Goal: Information Seeking & Learning: Check status

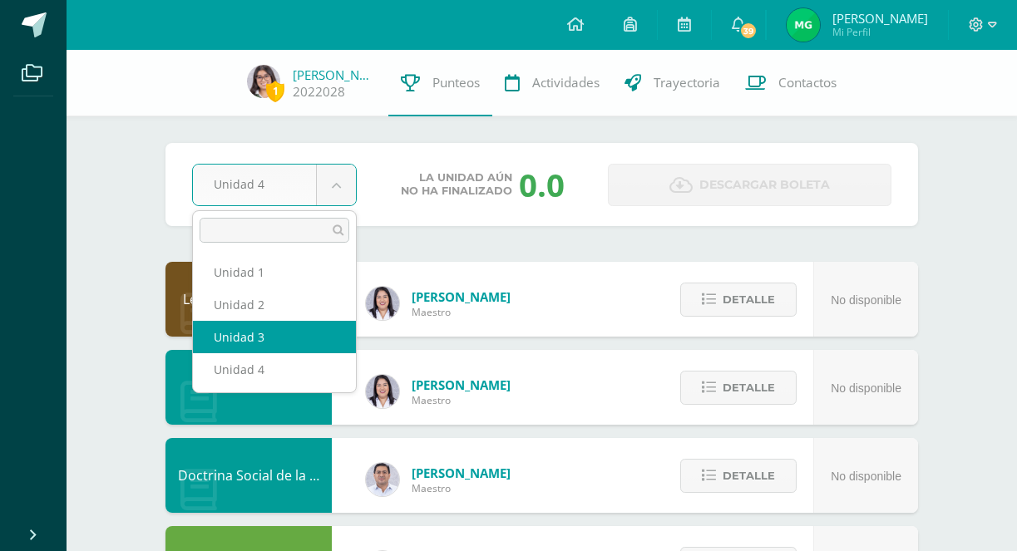
select select "Unidad 3"
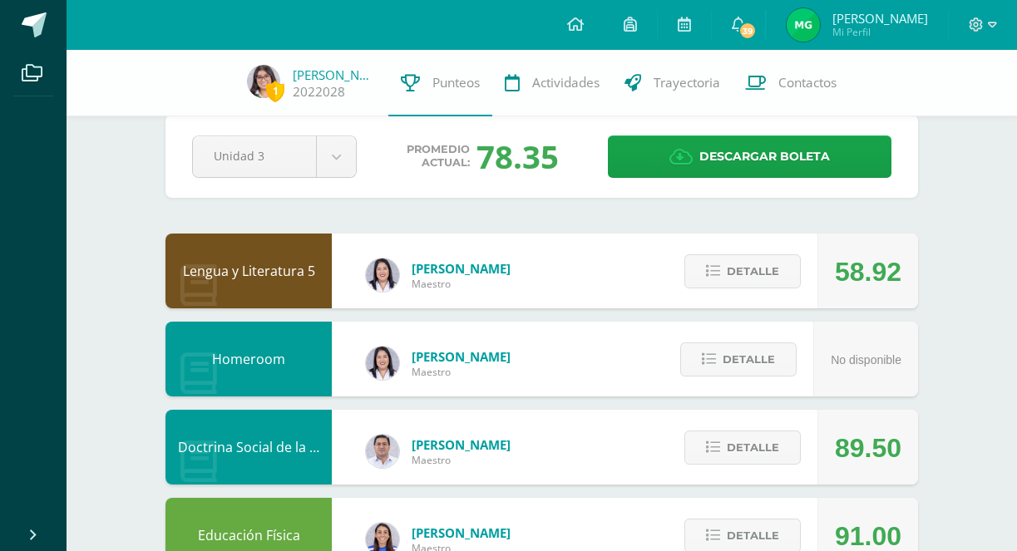
scroll to position [31, 0]
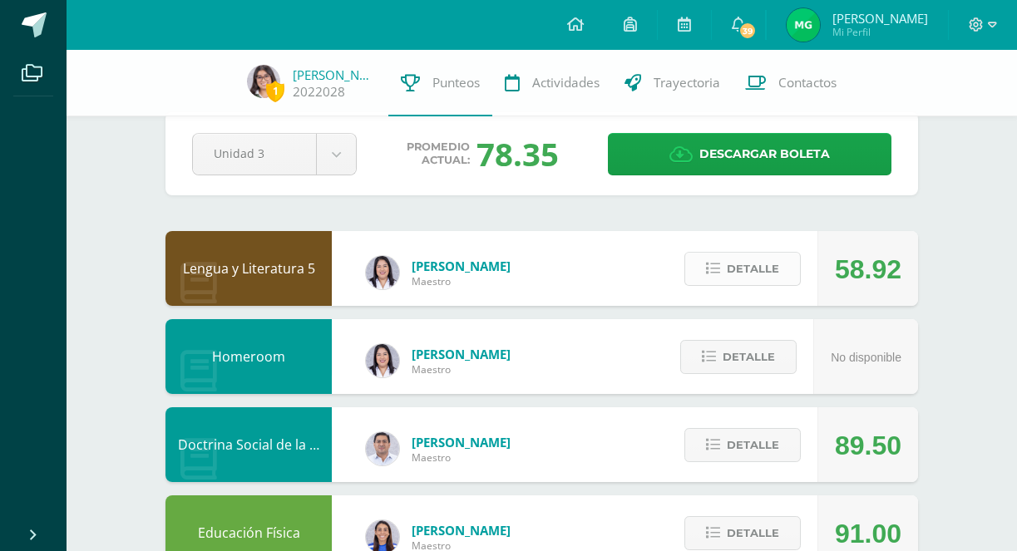
click at [773, 269] on span "Detalle" at bounding box center [753, 269] width 52 height 31
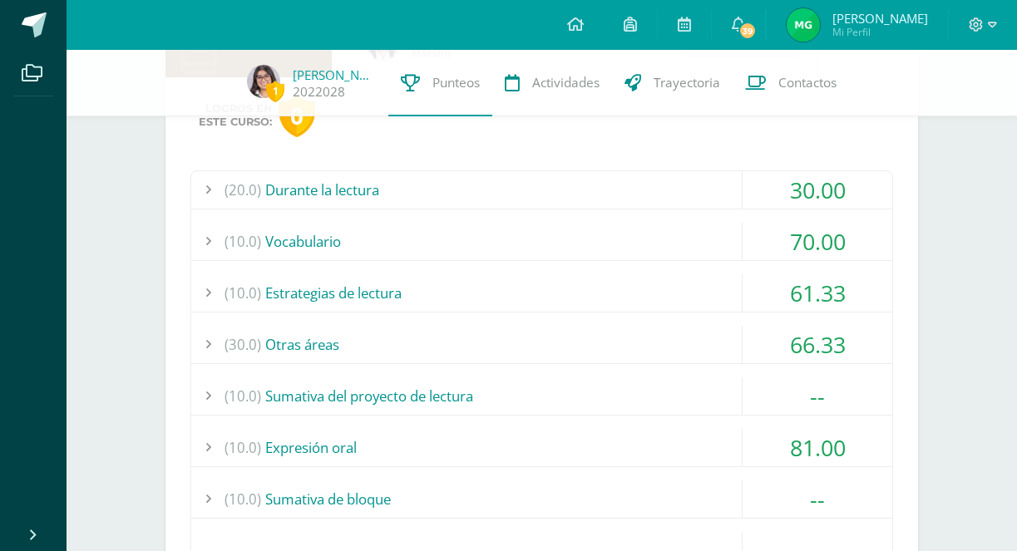
scroll to position [258, 0]
click at [709, 200] on div "(20.0) Durante la lectura" at bounding box center [541, 191] width 701 height 37
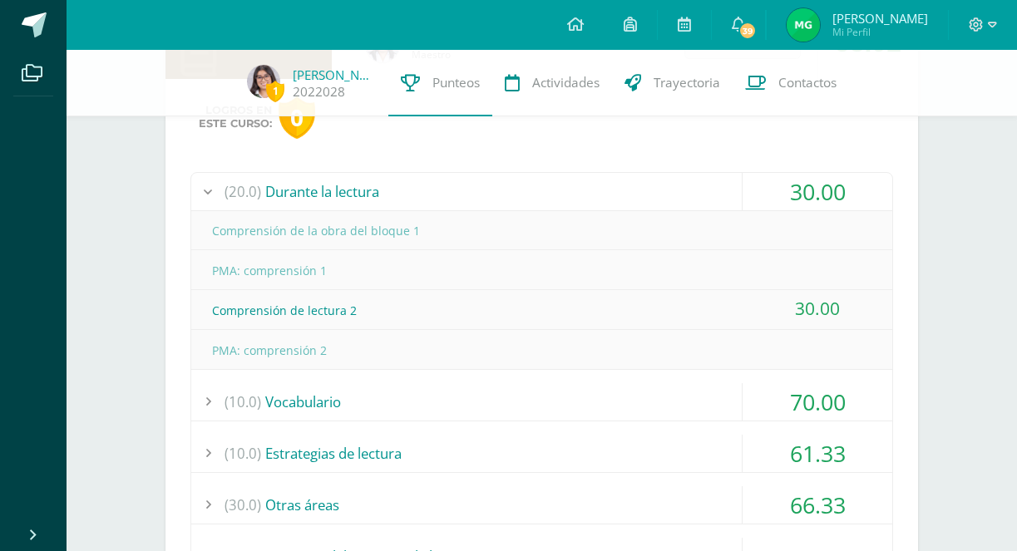
click at [709, 200] on div "(20.0) Durante la lectura" at bounding box center [541, 191] width 701 height 37
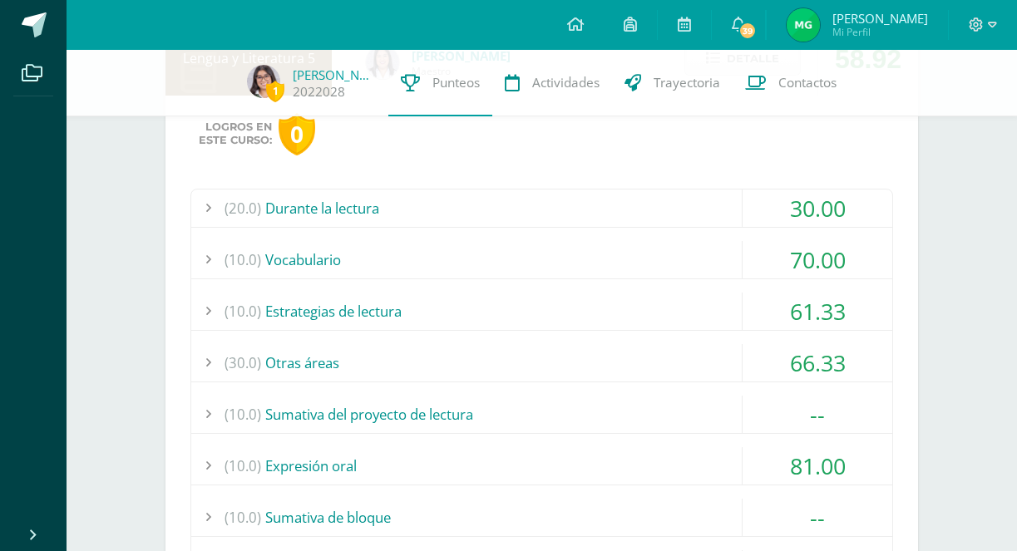
scroll to position [201, 0]
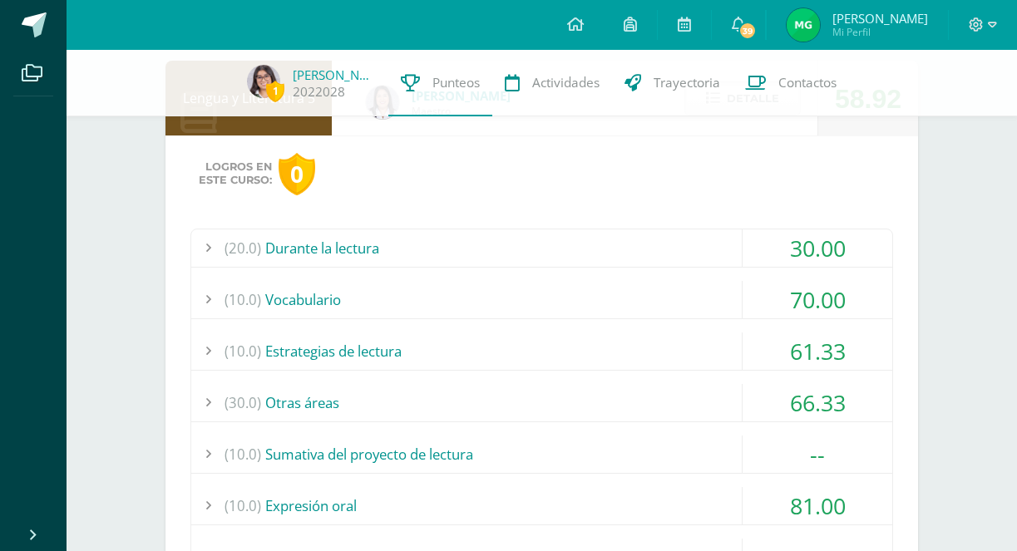
click at [650, 344] on div "(10.0) Estrategias de lectura" at bounding box center [541, 351] width 701 height 37
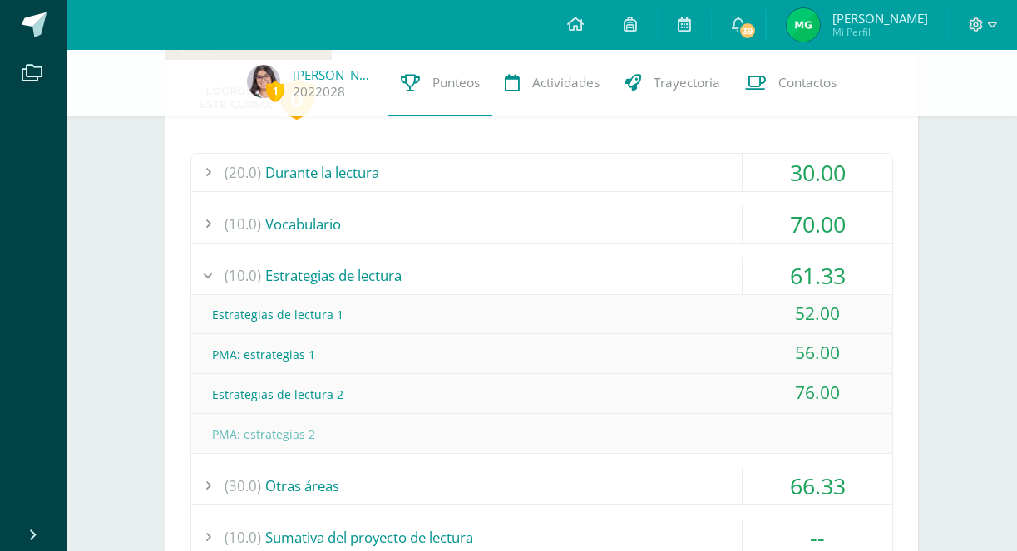
scroll to position [280, 0]
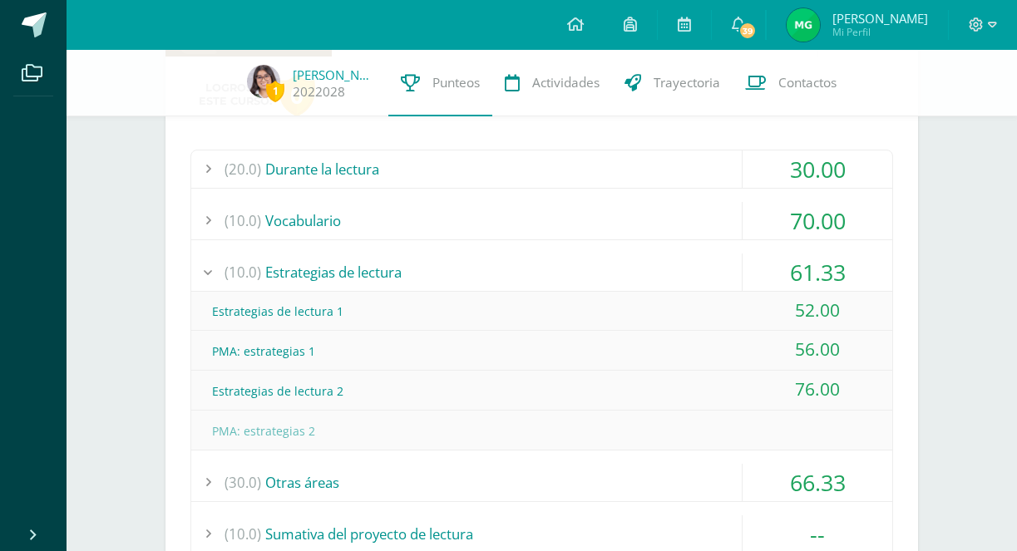
click at [676, 251] on div "(20.0) Durante la lectura 30.00 Comprensión de la obra del bloque 1" at bounding box center [541, 449] width 703 height 598
click at [677, 259] on div "(10.0) Estrategias de lectura" at bounding box center [541, 272] width 701 height 37
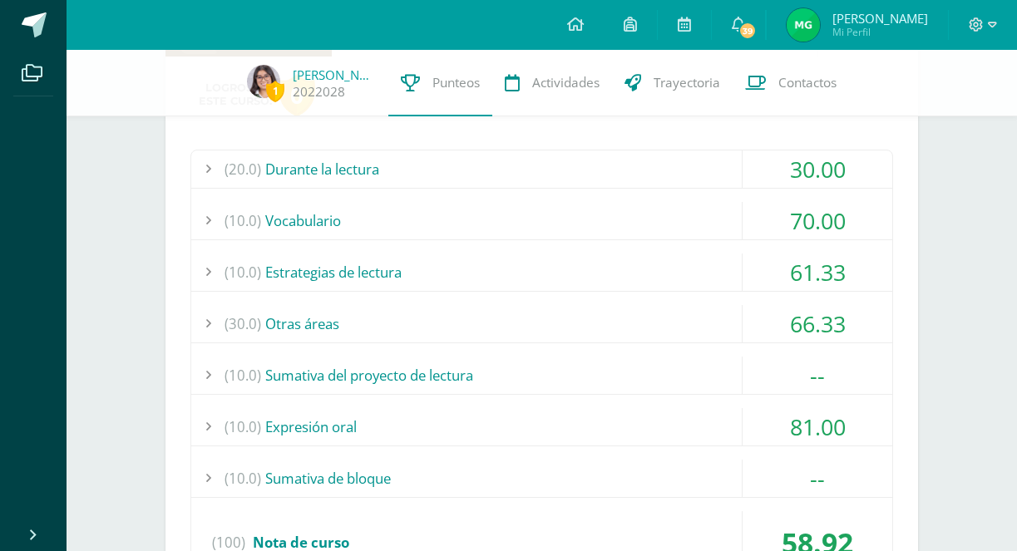
click at [689, 330] on div "(30.0) Otras áreas" at bounding box center [541, 323] width 701 height 37
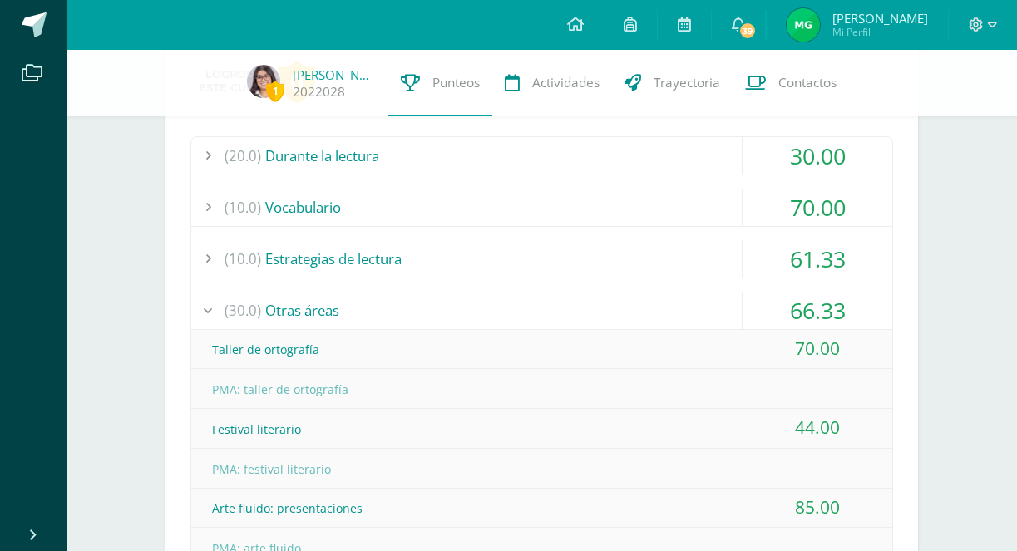
scroll to position [288, 0]
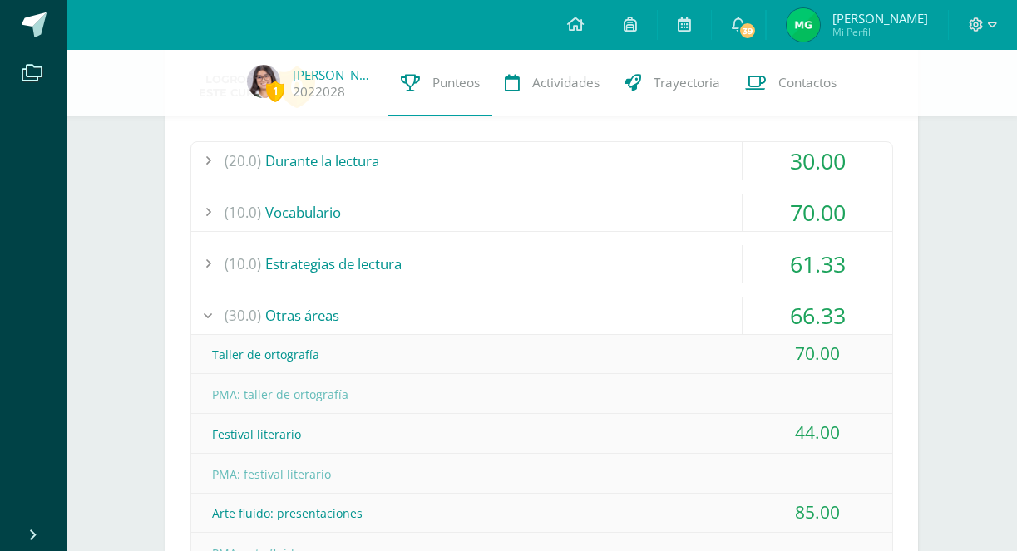
click at [695, 314] on div "(30.0) Otras áreas" at bounding box center [541, 315] width 701 height 37
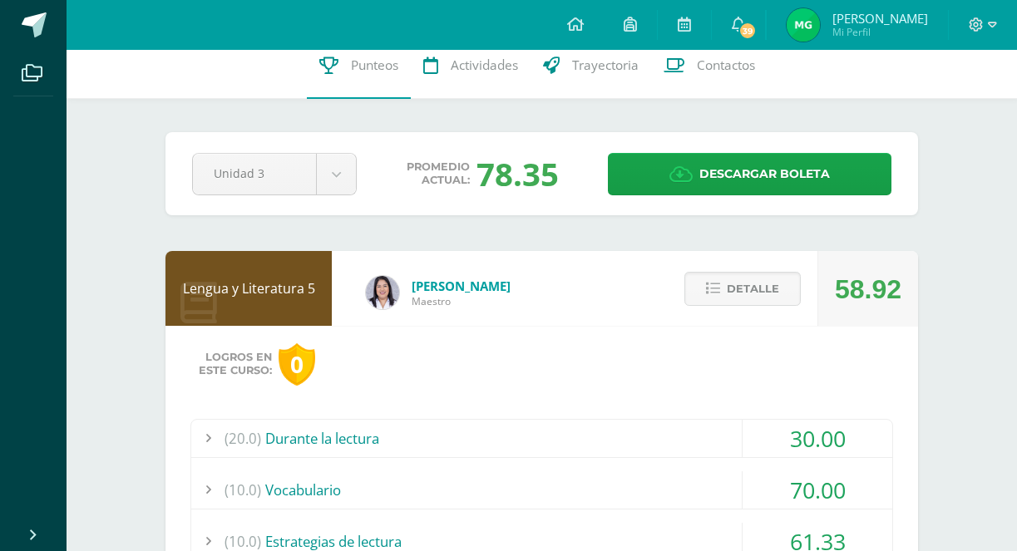
scroll to position [0, 0]
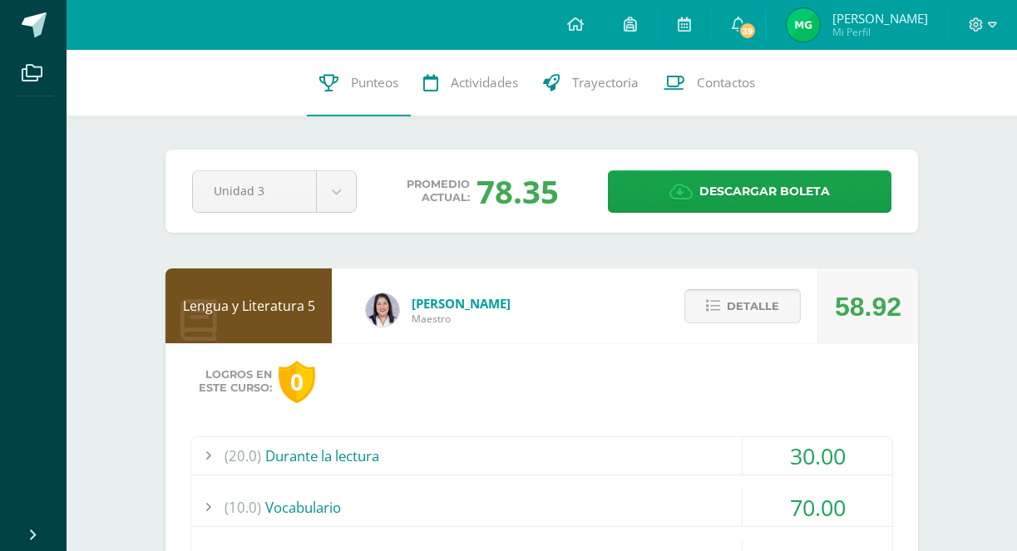
click at [733, 303] on span "Detalle" at bounding box center [753, 306] width 52 height 31
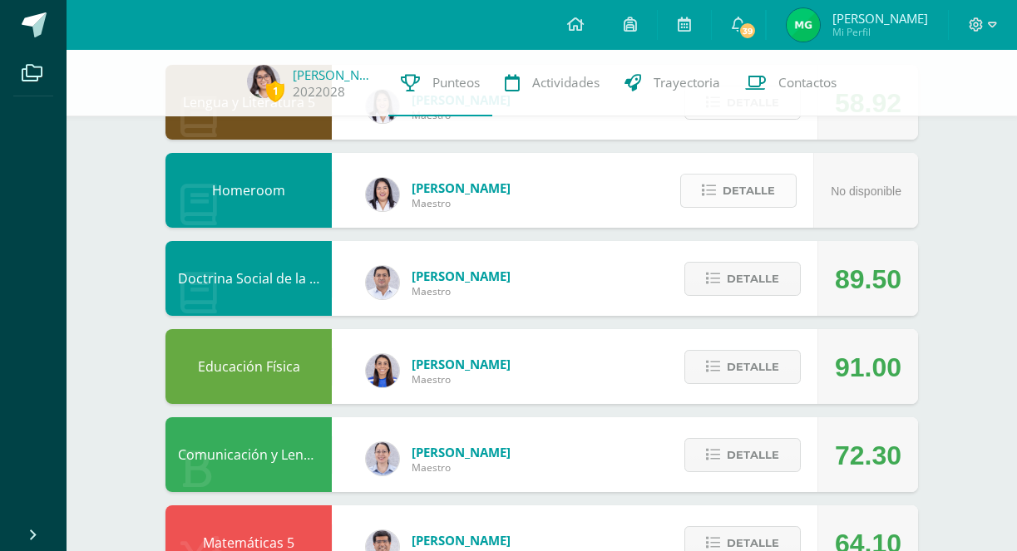
scroll to position [200, 0]
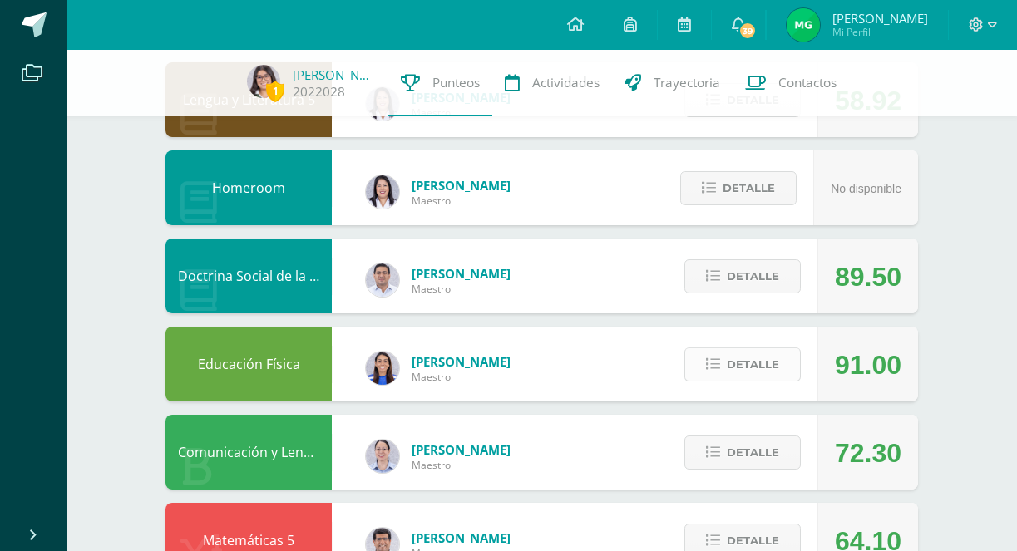
click at [742, 363] on span "Detalle" at bounding box center [753, 364] width 52 height 31
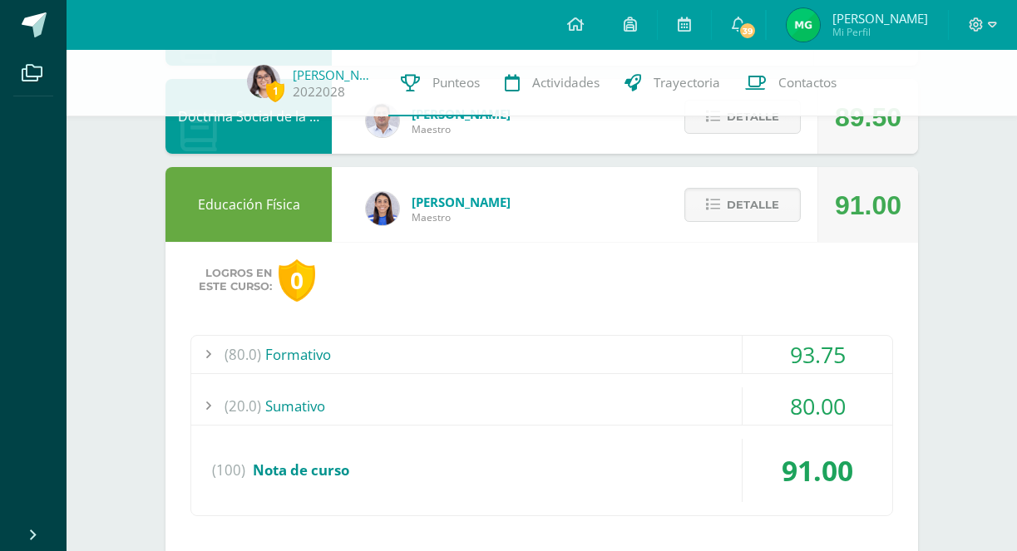
scroll to position [358, 0]
click at [718, 355] on div "(80.0) Formativo" at bounding box center [541, 355] width 701 height 37
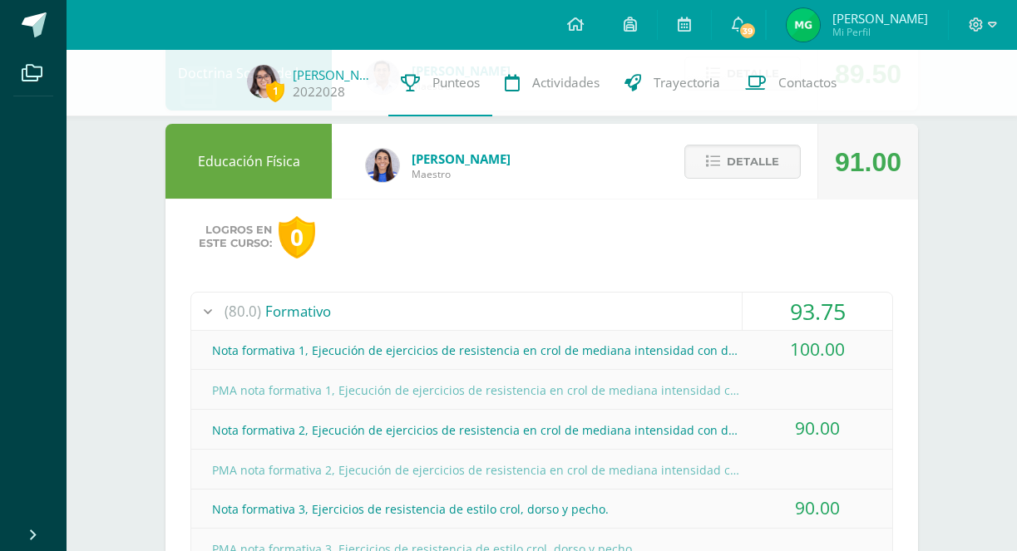
scroll to position [402, 0]
click at [690, 315] on div "(80.0) Formativo" at bounding box center [541, 311] width 701 height 37
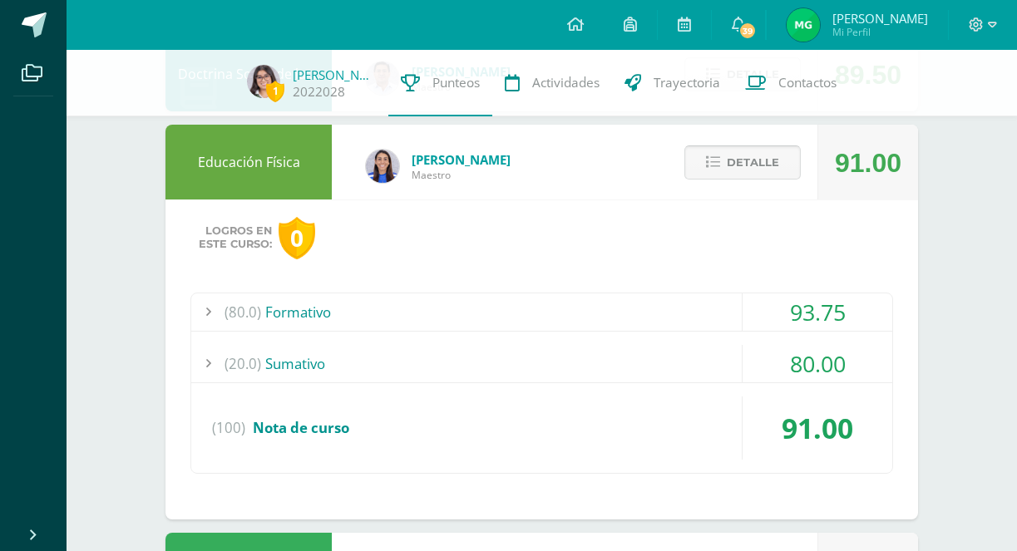
click at [730, 156] on span "Detalle" at bounding box center [753, 162] width 52 height 31
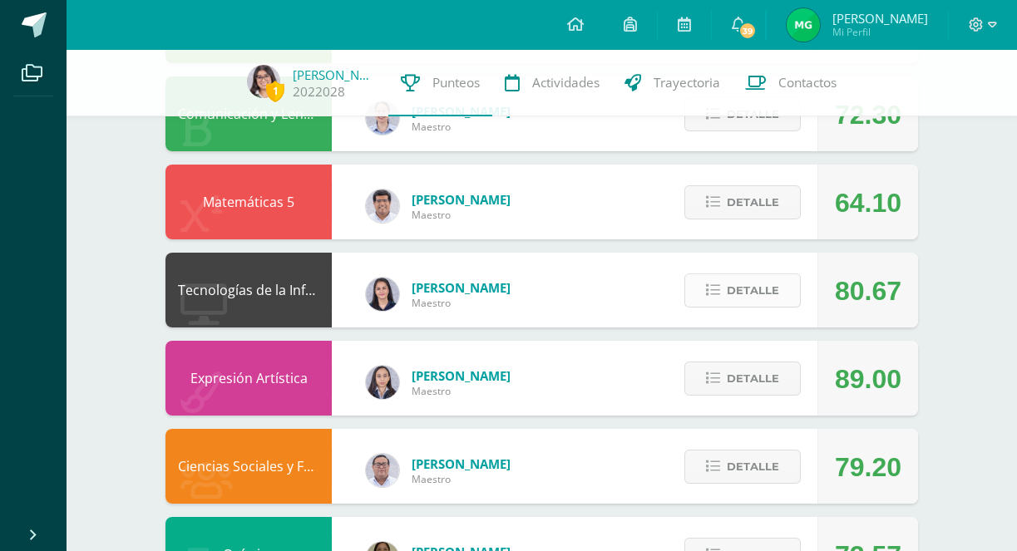
scroll to position [542, 0]
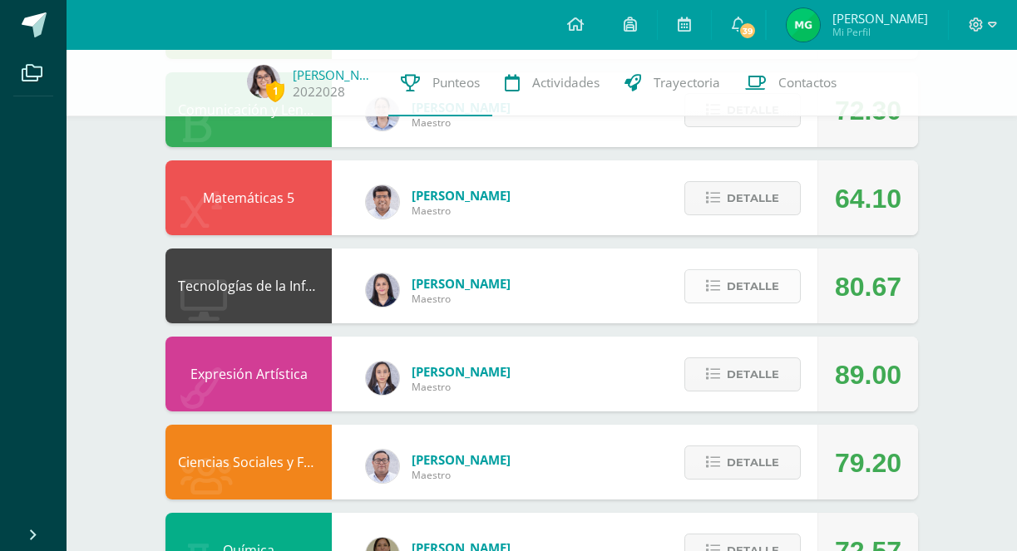
click at [740, 302] on button "Detalle" at bounding box center [742, 286] width 116 height 34
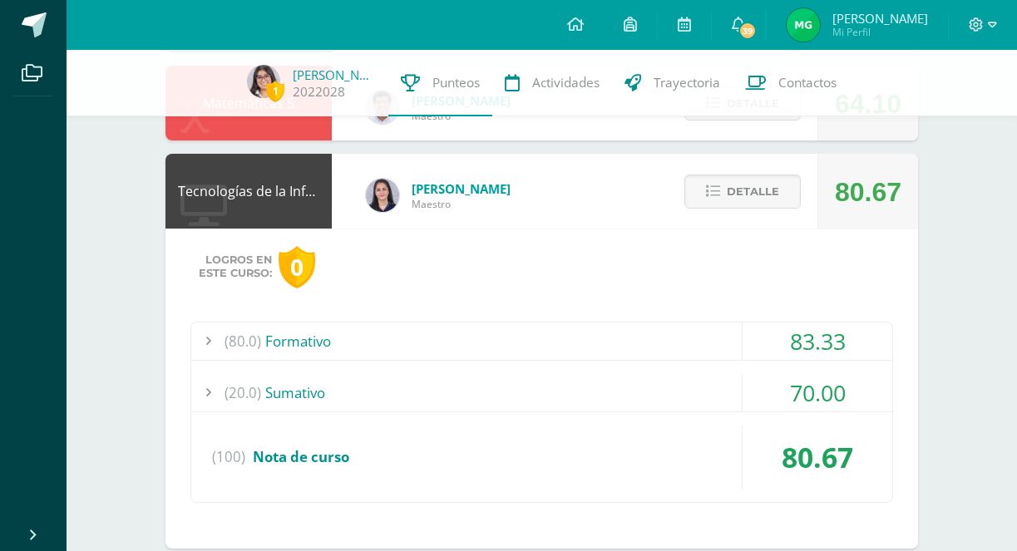
scroll to position [624, 0]
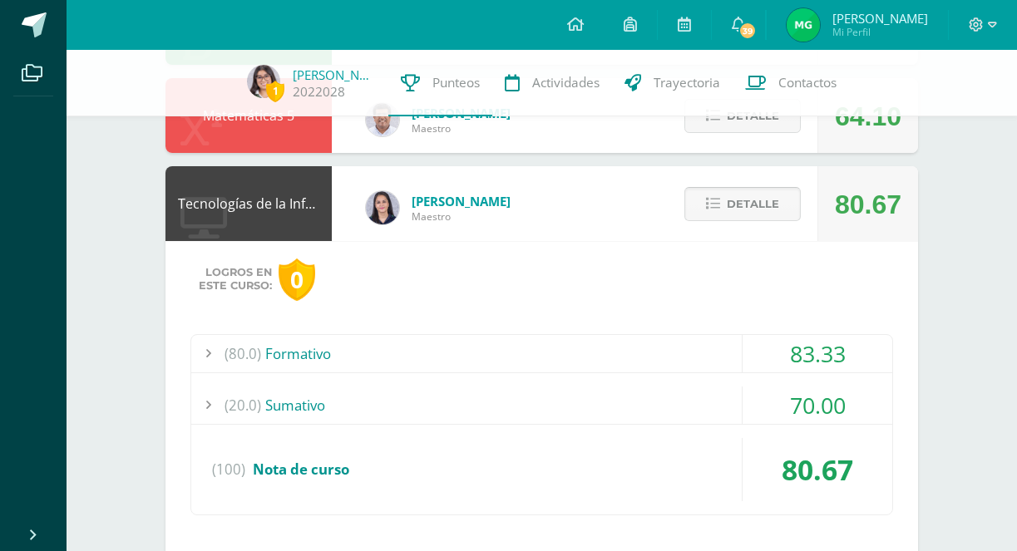
click at [781, 204] on button "Detalle" at bounding box center [742, 204] width 116 height 34
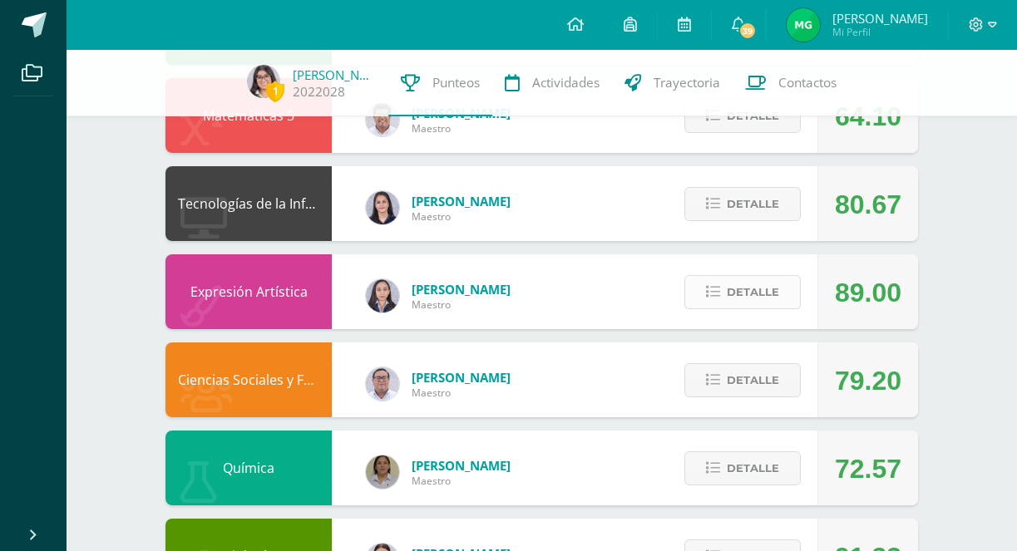
click at [775, 293] on span "Detalle" at bounding box center [753, 292] width 52 height 31
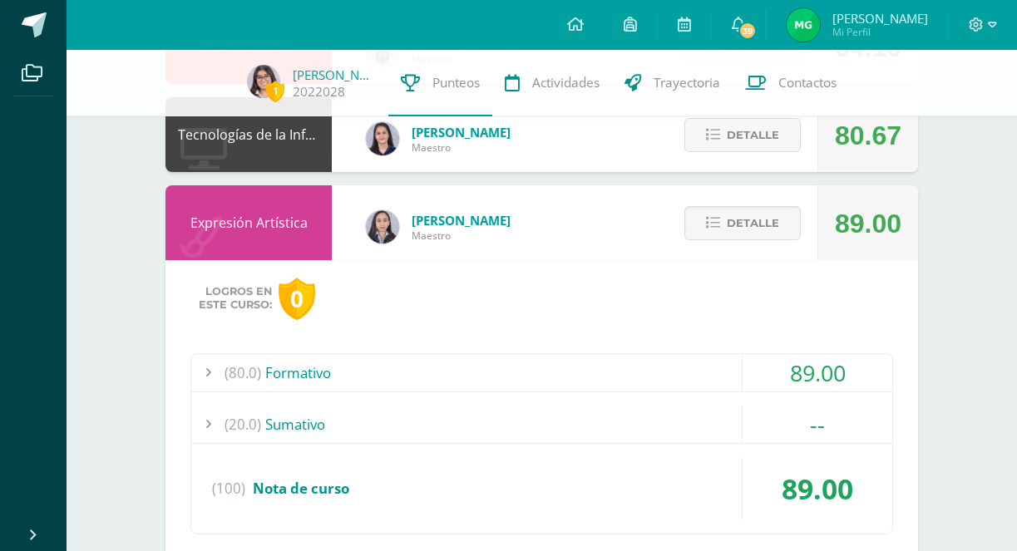
scroll to position [688, 0]
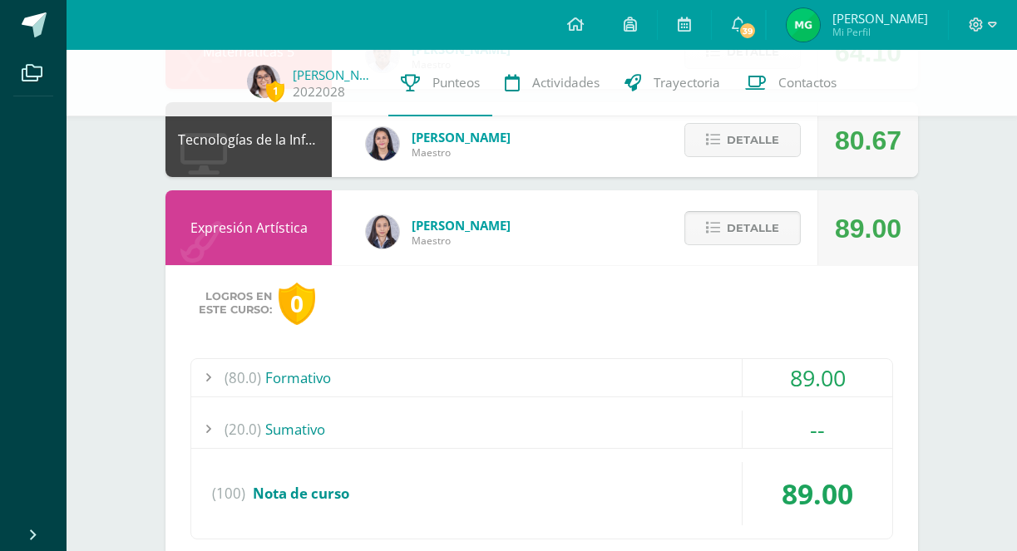
click at [762, 239] on span "Detalle" at bounding box center [753, 228] width 52 height 31
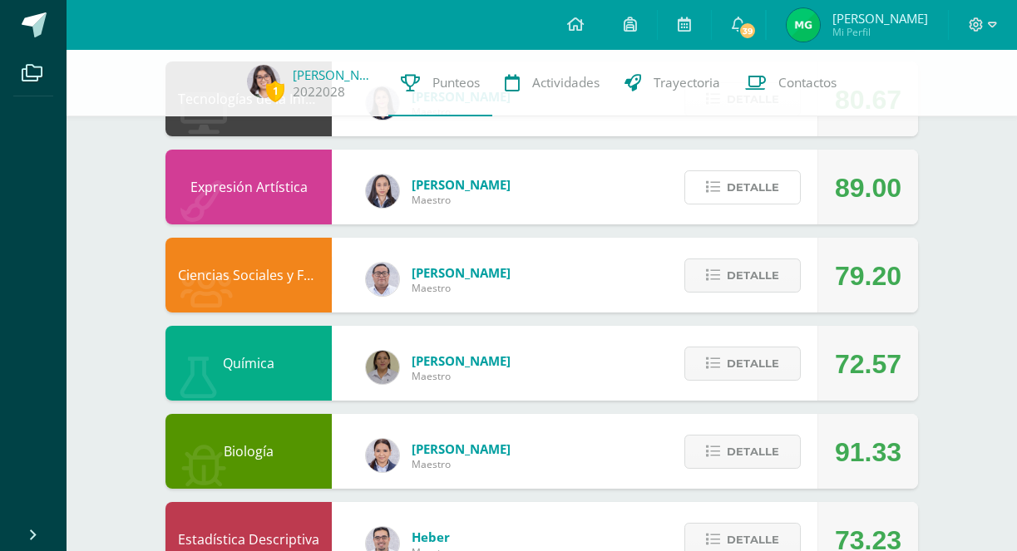
scroll to position [733, 0]
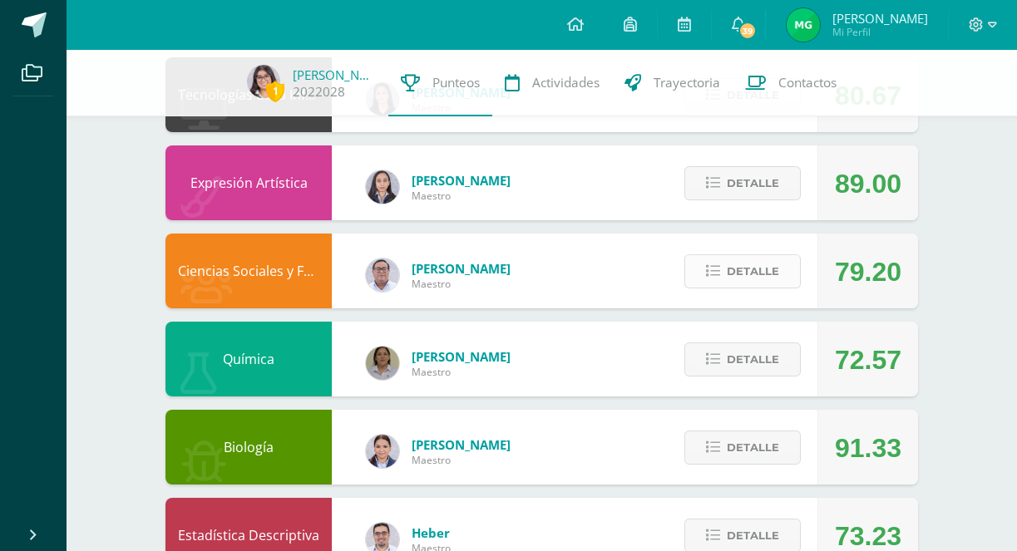
click at [722, 276] on button "Detalle" at bounding box center [742, 271] width 116 height 34
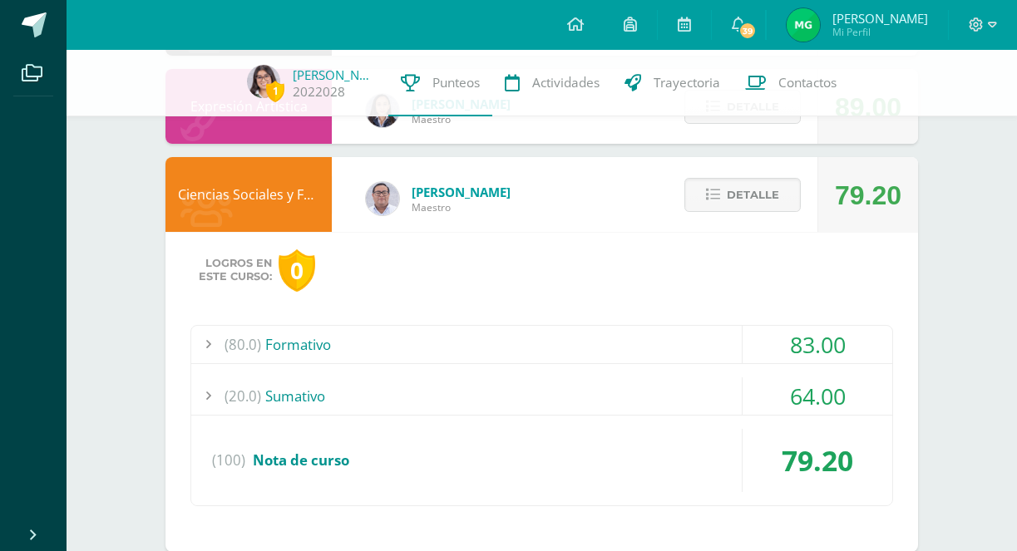
scroll to position [864, 0]
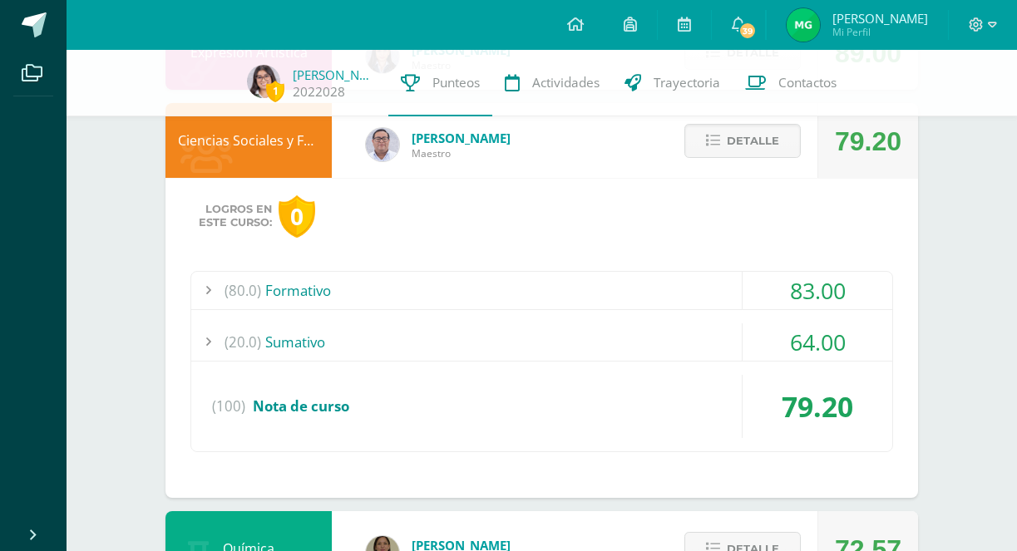
click at [688, 298] on div "(80.0) Formativo" at bounding box center [541, 290] width 701 height 37
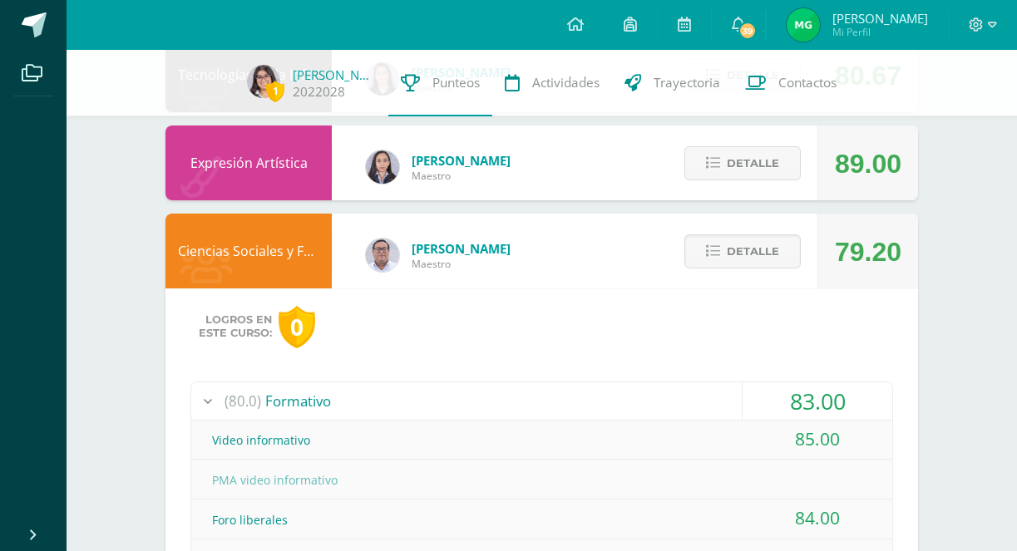
scroll to position [739, 0]
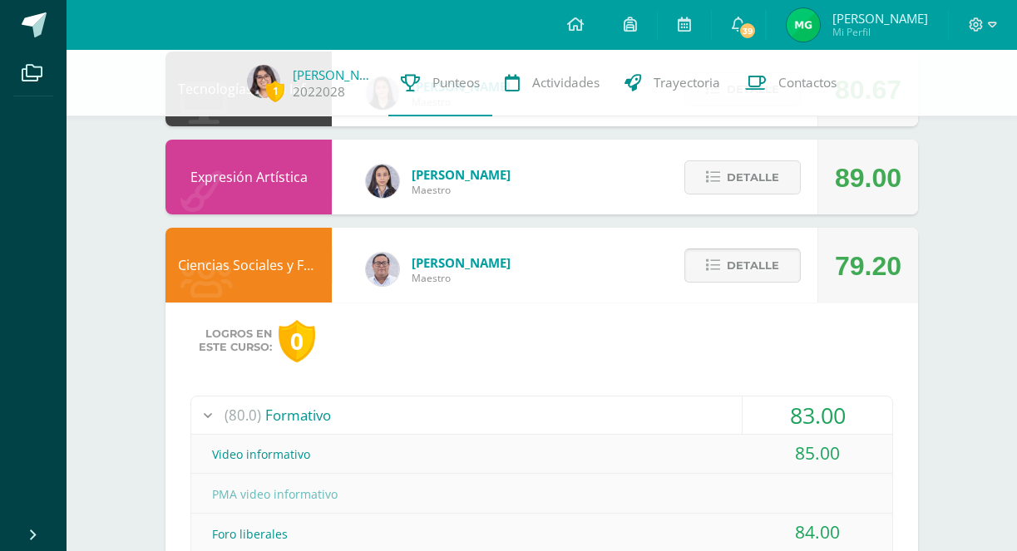
click at [743, 256] on span "Detalle" at bounding box center [753, 265] width 52 height 31
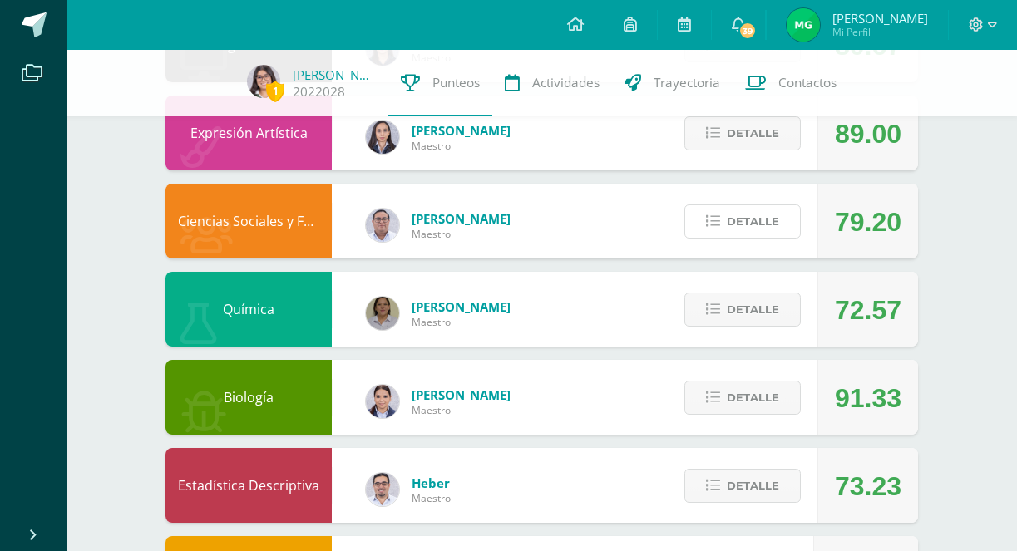
scroll to position [784, 0]
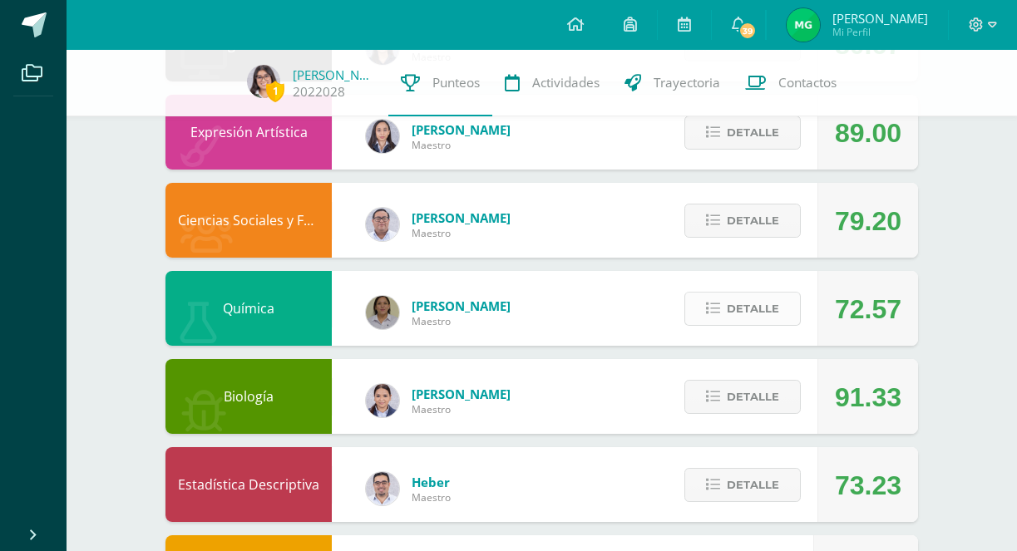
click at [731, 310] on span "Detalle" at bounding box center [753, 308] width 52 height 31
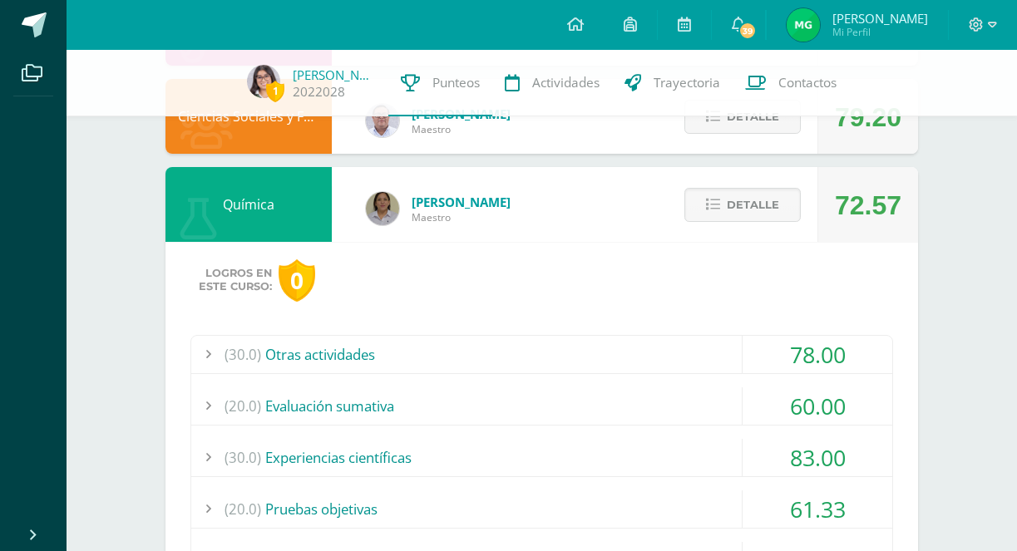
scroll to position [871, 0]
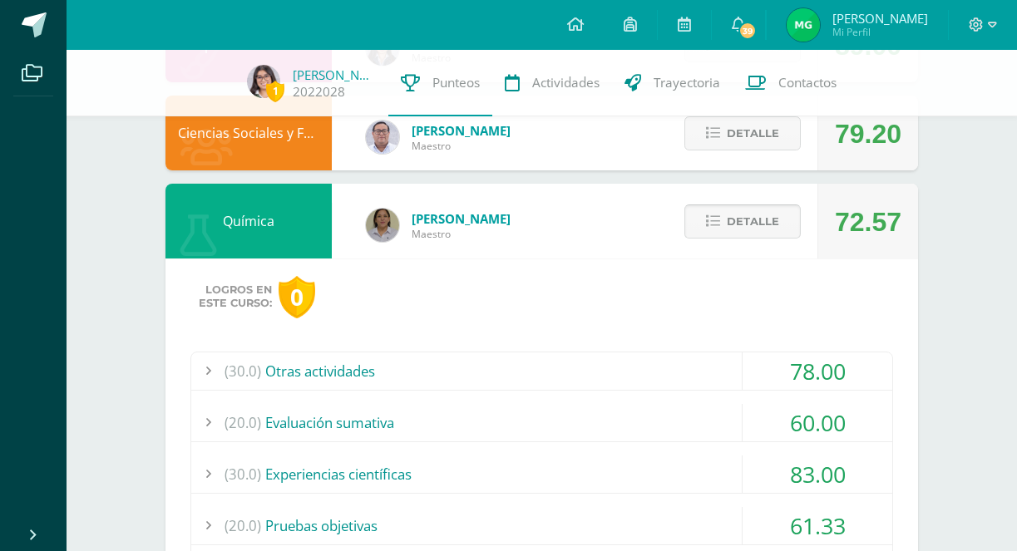
click at [772, 224] on span "Detalle" at bounding box center [753, 221] width 52 height 31
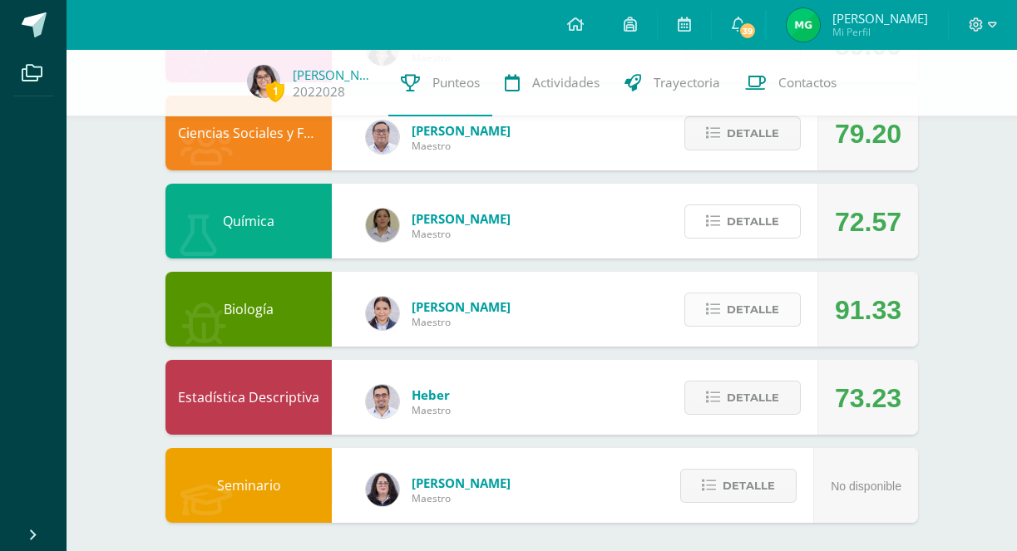
scroll to position [876, 0]
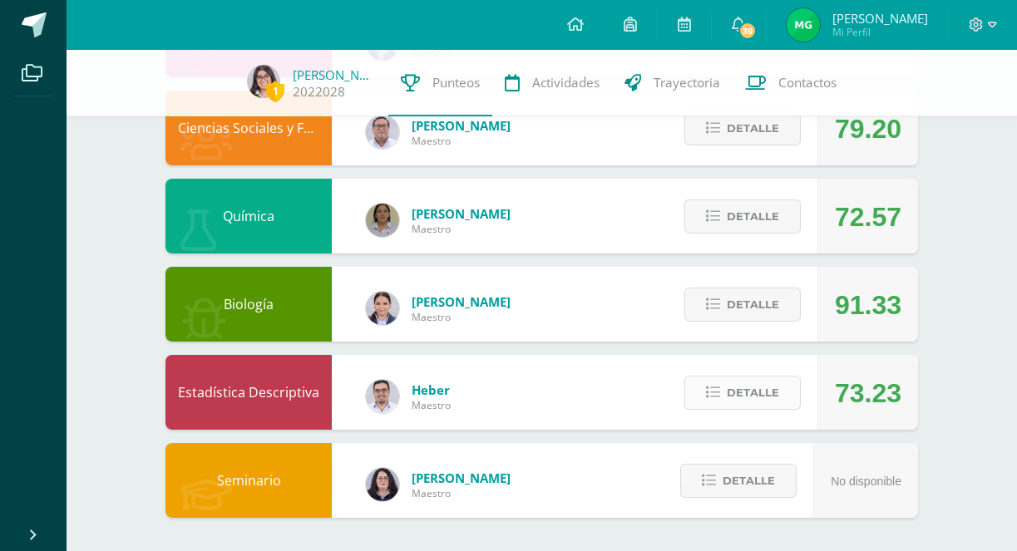
click at [727, 384] on button "Detalle" at bounding box center [742, 393] width 116 height 34
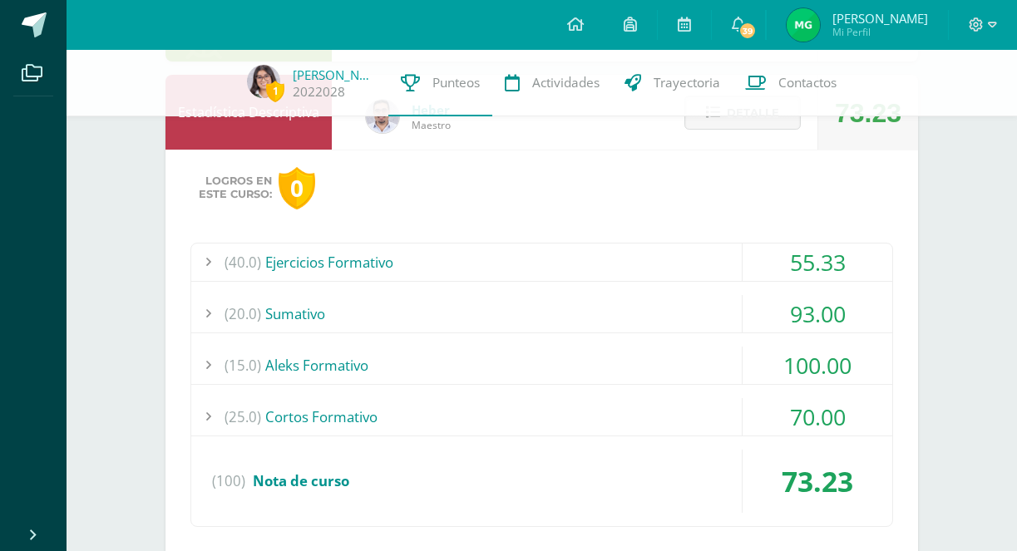
scroll to position [1160, 0]
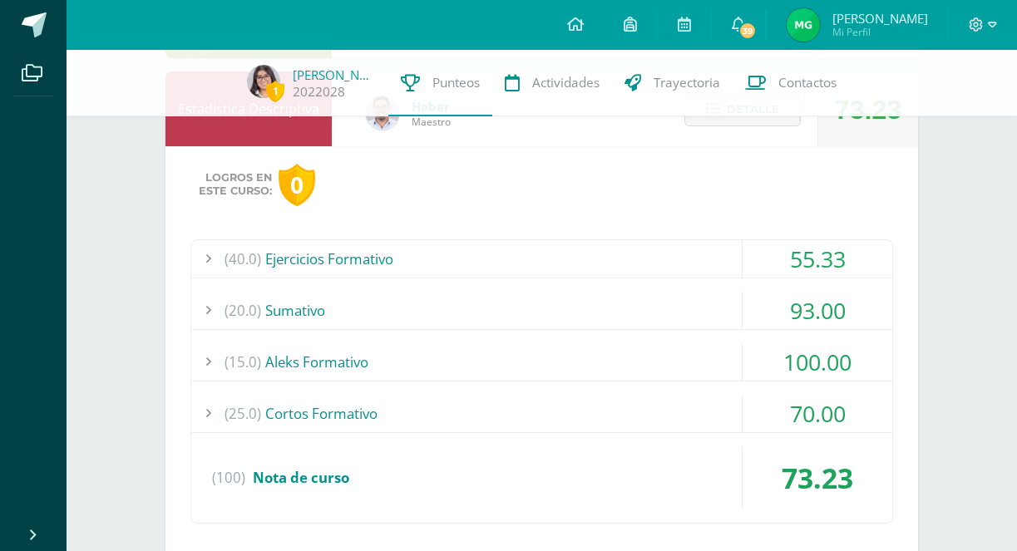
click at [658, 308] on div "(20.0) Sumativo" at bounding box center [541, 310] width 701 height 37
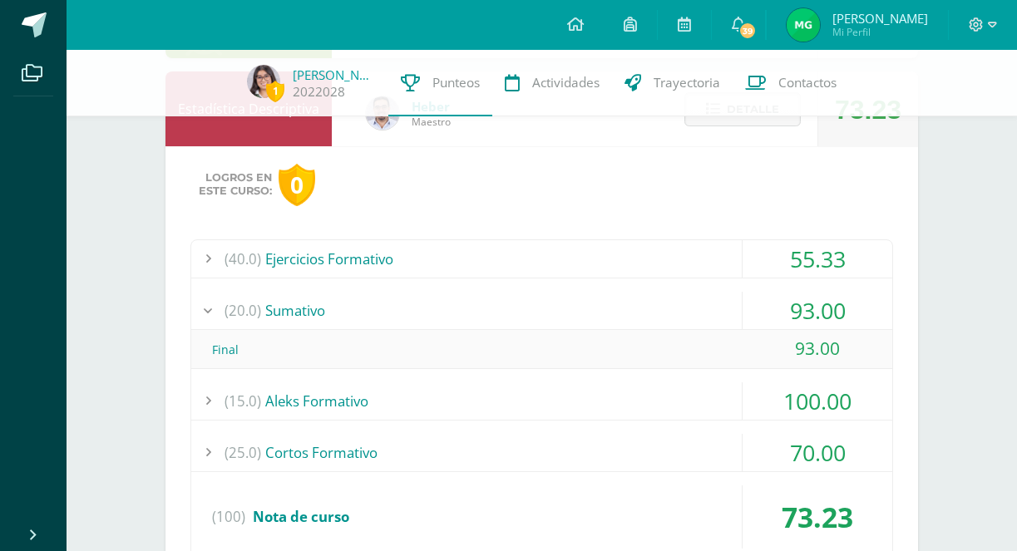
click at [658, 308] on div "(20.0) Sumativo" at bounding box center [541, 310] width 701 height 37
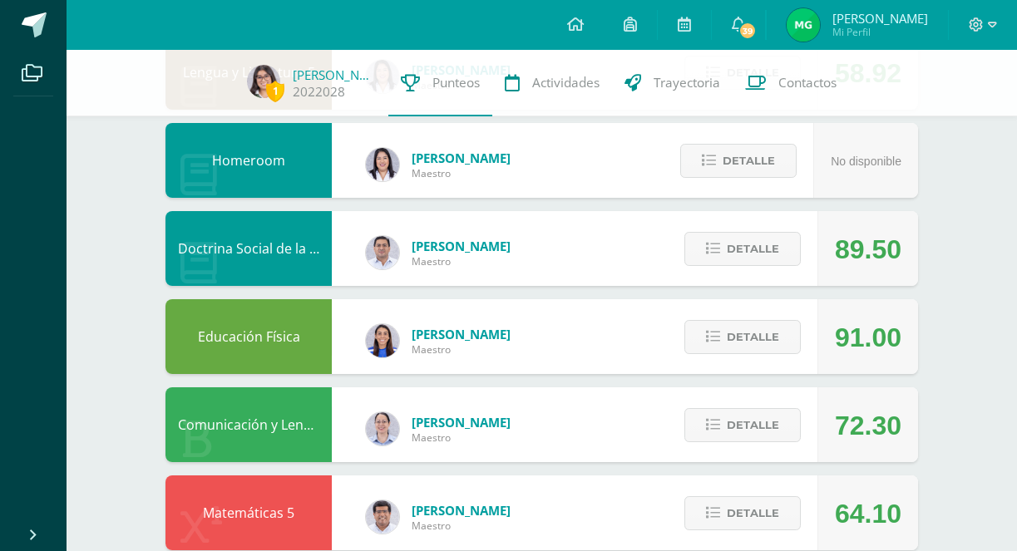
scroll to position [0, 0]
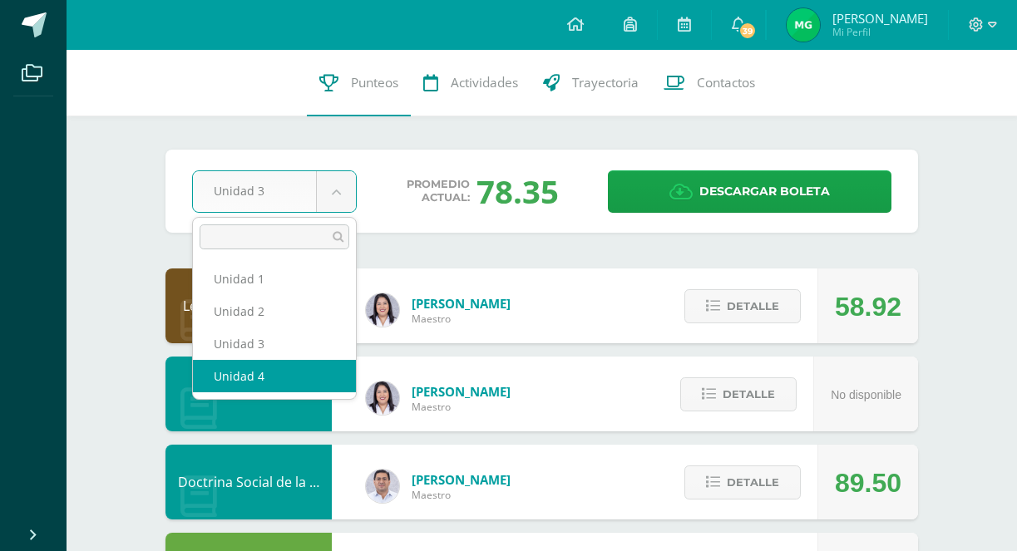
select select "Unidad 4"
